Goal: Transaction & Acquisition: Purchase product/service

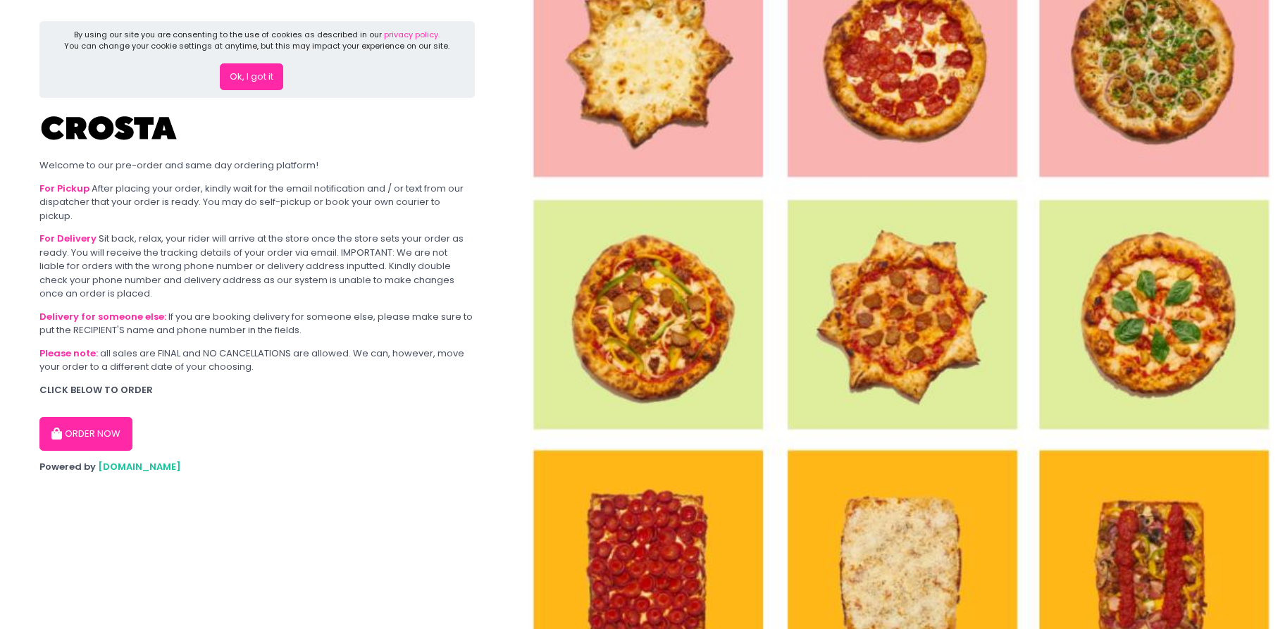
click at [99, 420] on button "ORDER NOW" at bounding box center [85, 434] width 93 height 34
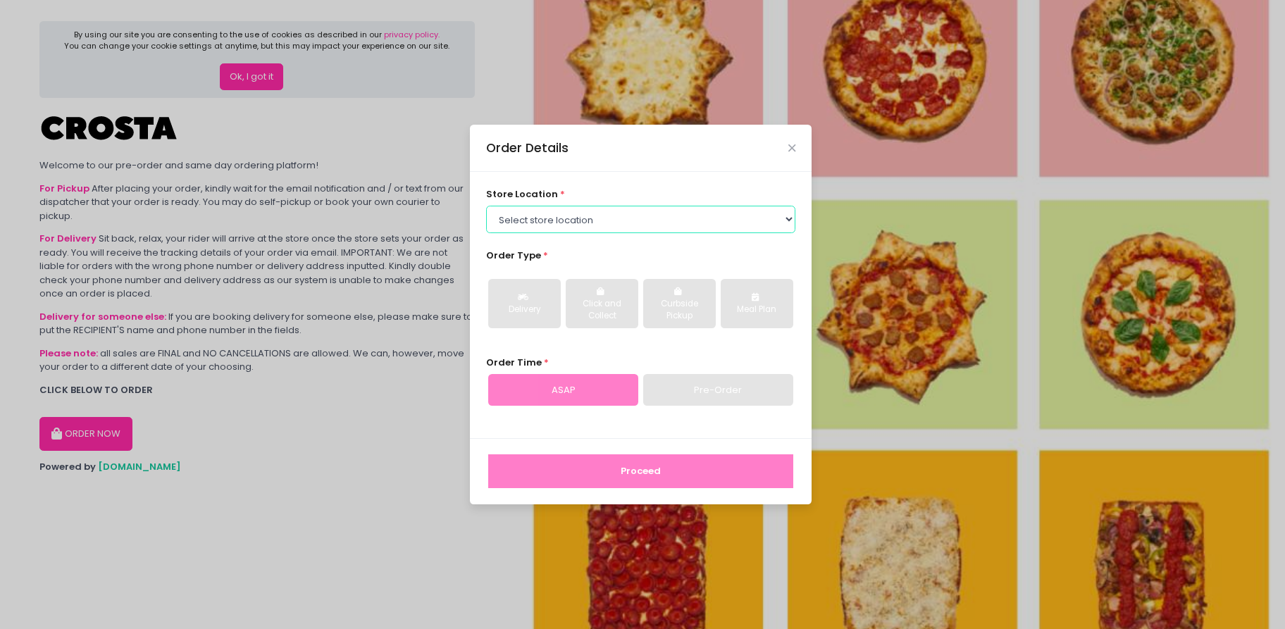
click at [694, 215] on select "Select store location [PERSON_NAME] Pizza - [PERSON_NAME] Pizza - [GEOGRAPHIC_D…" at bounding box center [641, 219] width 310 height 27
select select "65090bae48156caed44a5eb4"
click at [486, 206] on select "Select store location [PERSON_NAME] Pizza - [PERSON_NAME] Pizza - [GEOGRAPHIC_D…" at bounding box center [641, 219] width 310 height 27
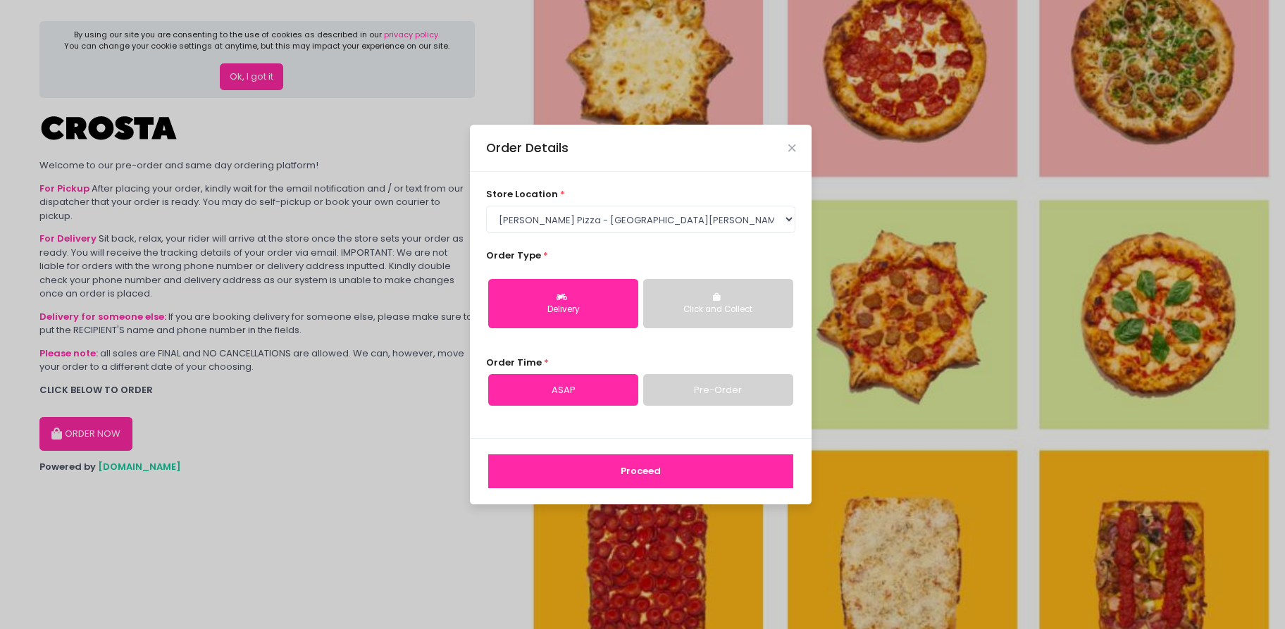
click at [668, 385] on link "Pre-Order" at bounding box center [718, 390] width 150 height 32
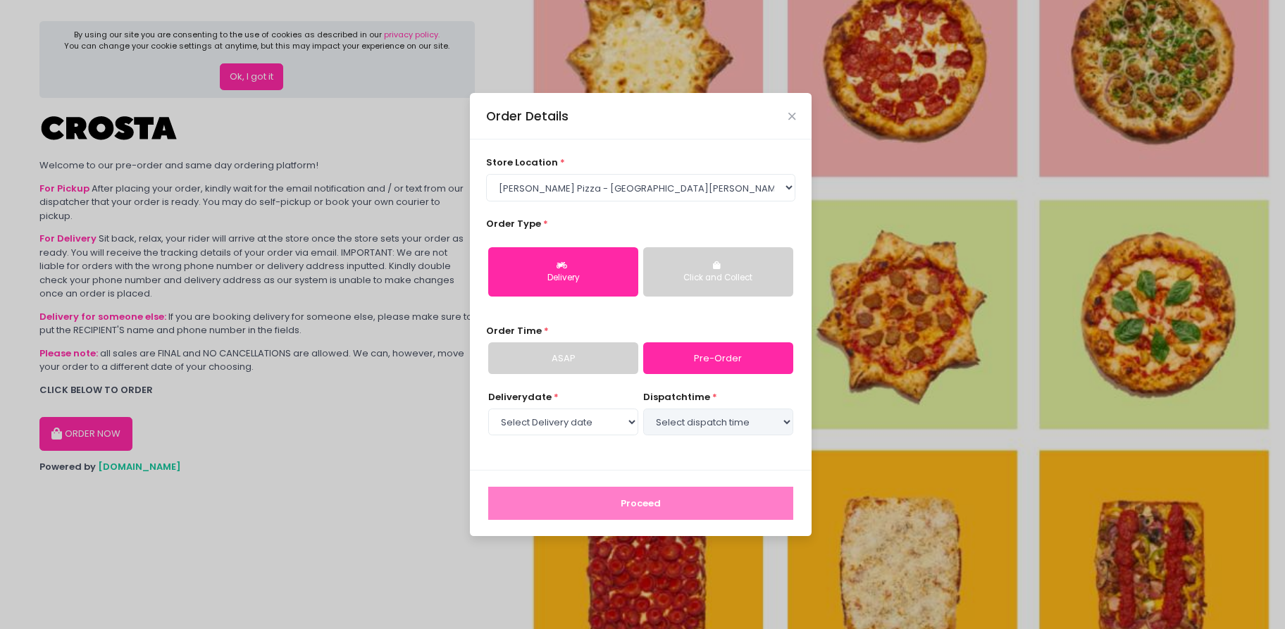
select select "[DATE]"
click at [718, 420] on select "Select dispatch time 01:00 PM - 01:30 PM 01:30 PM - 02:00 PM 02:00 PM - 02:30 P…" at bounding box center [718, 421] width 150 height 27
select select "14:00"
click at [643, 408] on select "Select dispatch time 01:00 PM - 01:30 PM 01:30 PM - 02:00 PM 02:00 PM - 02:30 P…" at bounding box center [718, 421] width 150 height 27
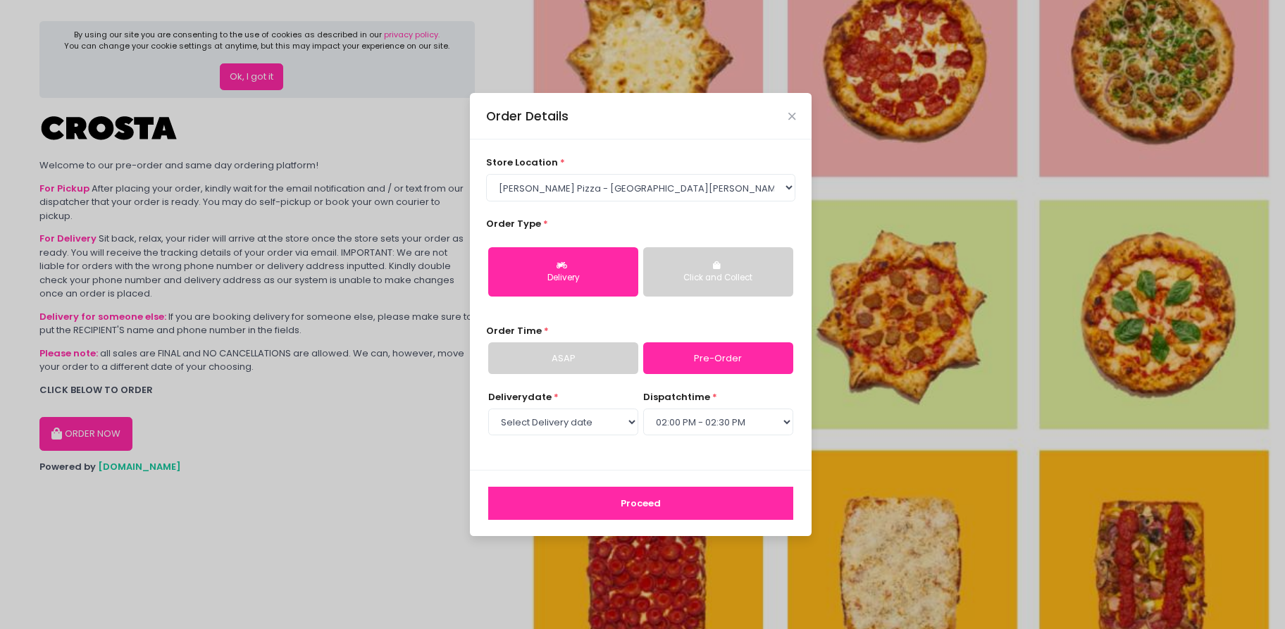
click at [670, 491] on button "Proceed" at bounding box center [640, 504] width 305 height 34
